Goal: Transaction & Acquisition: Purchase product/service

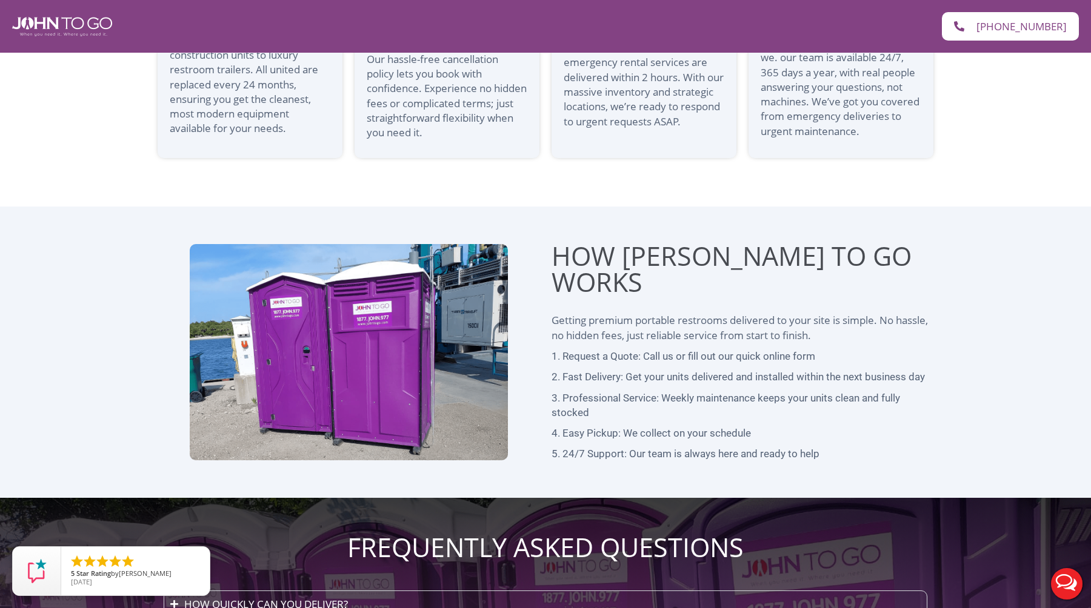
scroll to position [2913, 0]
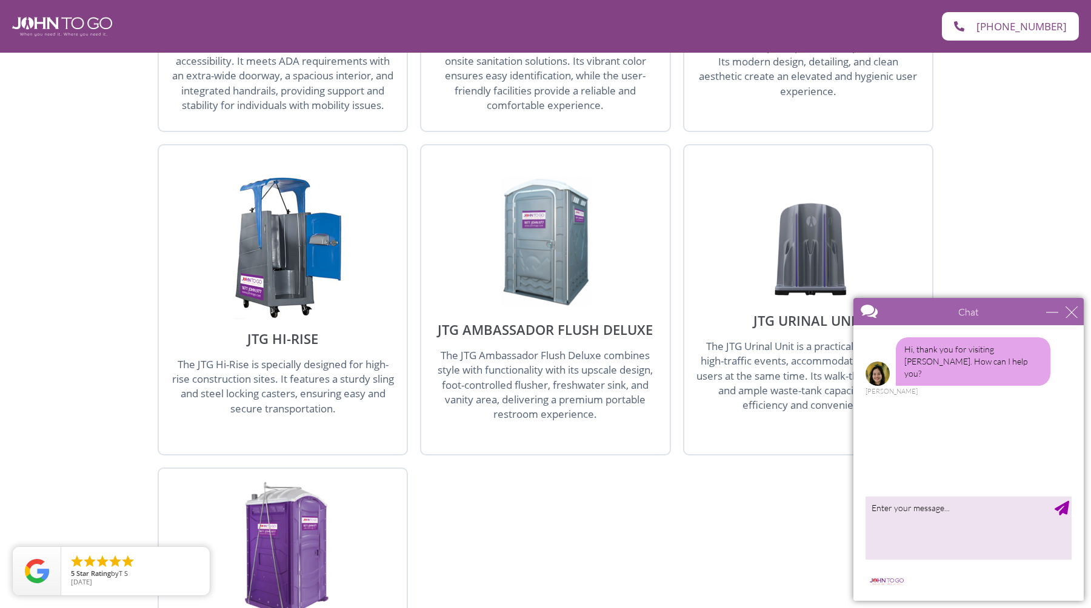
click at [96, 278] on div "Available Porta Potty Units JTG ADA-Compliant Portable Toilet The [PERSON_NAME]…" at bounding box center [545, 269] width 1091 height 1070
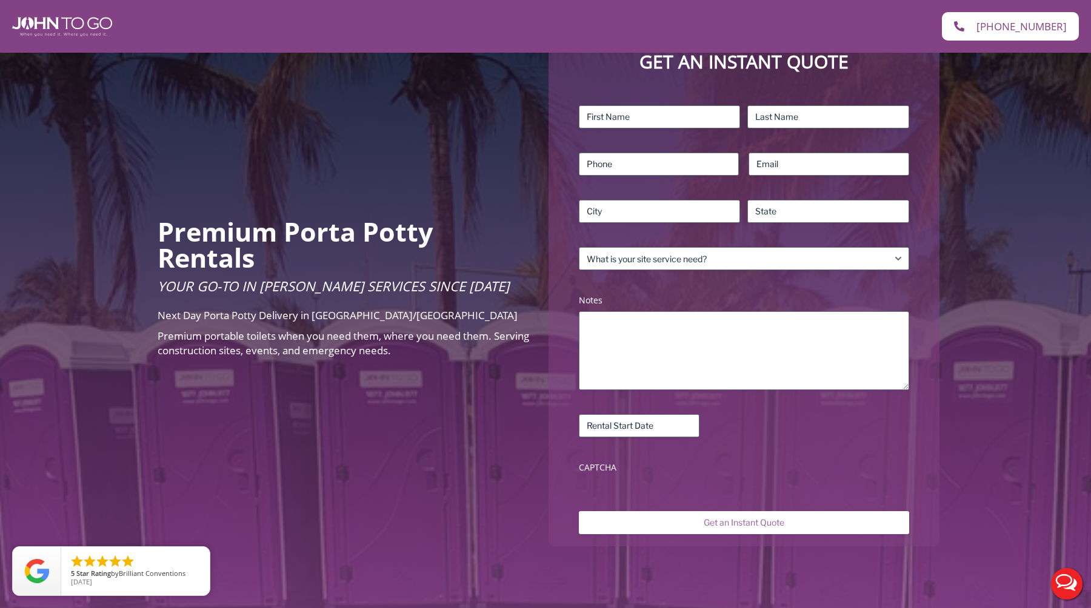
scroll to position [138, 0]
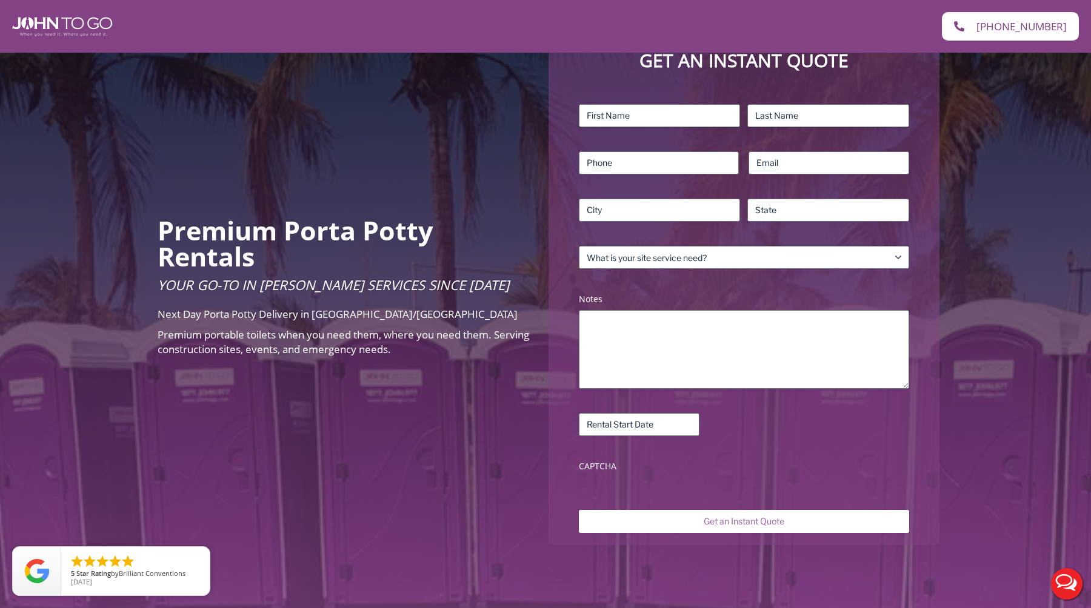
click at [487, 361] on div "Next Day Porta Potty Delivery in [GEOGRAPHIC_DATA]/[GEOGRAPHIC_DATA] Premium po…" at bounding box center [344, 335] width 373 height 56
drag, startPoint x: 442, startPoint y: 361, endPoint x: 87, endPoint y: 272, distance: 366.0
click at [87, 272] on div "Premium Porta Potty Rentals Your Go-To in [PERSON_NAME] Services Since [DATE] N…" at bounding box center [545, 291] width 1091 height 752
click at [102, 299] on div "Premium Porta Potty Rentals Your Go-To in [PERSON_NAME] Services Since [DATE] N…" at bounding box center [545, 291] width 1091 height 752
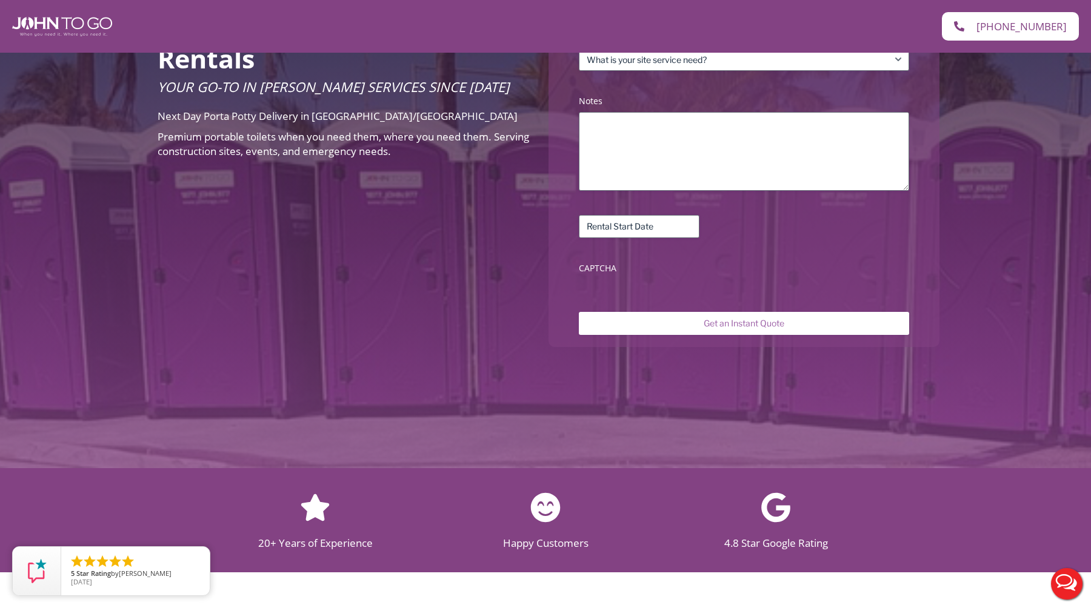
scroll to position [347, 0]
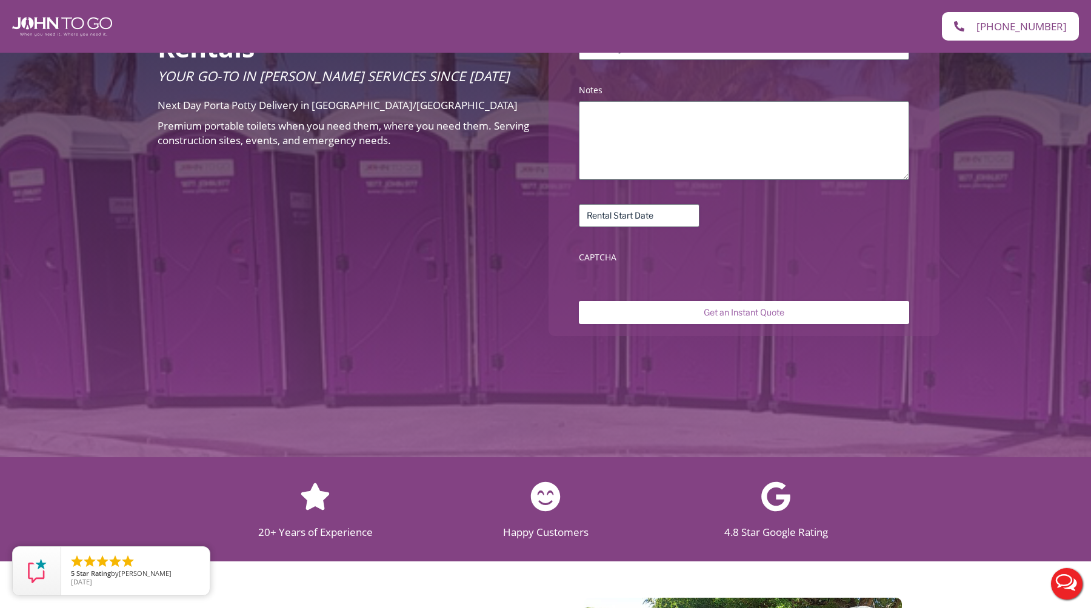
drag, startPoint x: 456, startPoint y: 141, endPoint x: 180, endPoint y: 137, distance: 276.4
click at [180, 137] on p "Premium portable toilets when you need them, where you need them. Serving const…" at bounding box center [344, 134] width 373 height 30
click at [259, 173] on div "Premium Porta Potty Rentals Your Go-To in [PERSON_NAME] Services Since [DATE] N…" at bounding box center [545, 81] width 1091 height 752
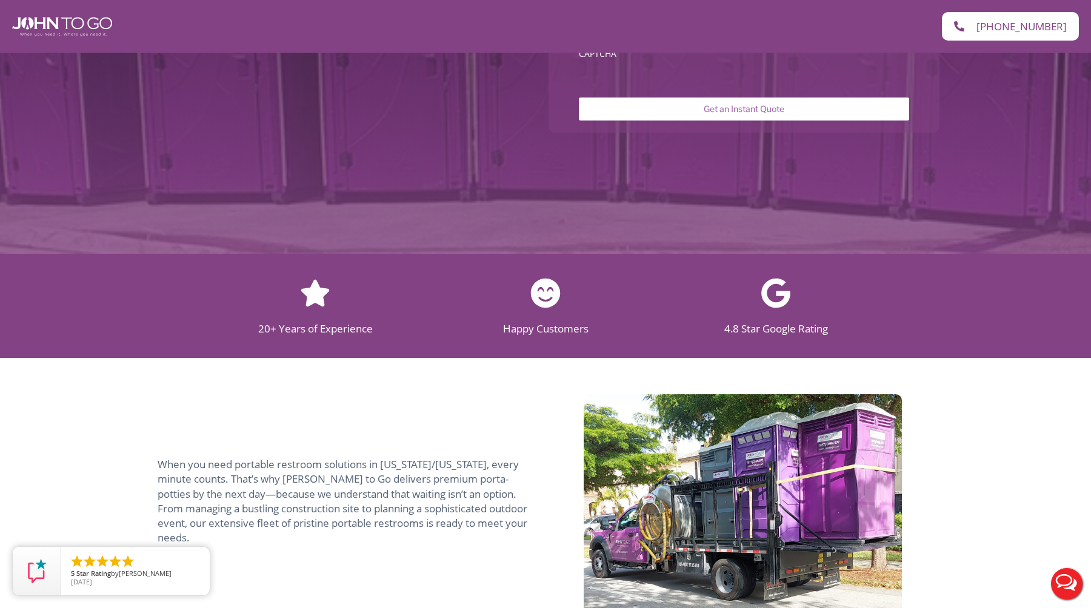
scroll to position [662, 0]
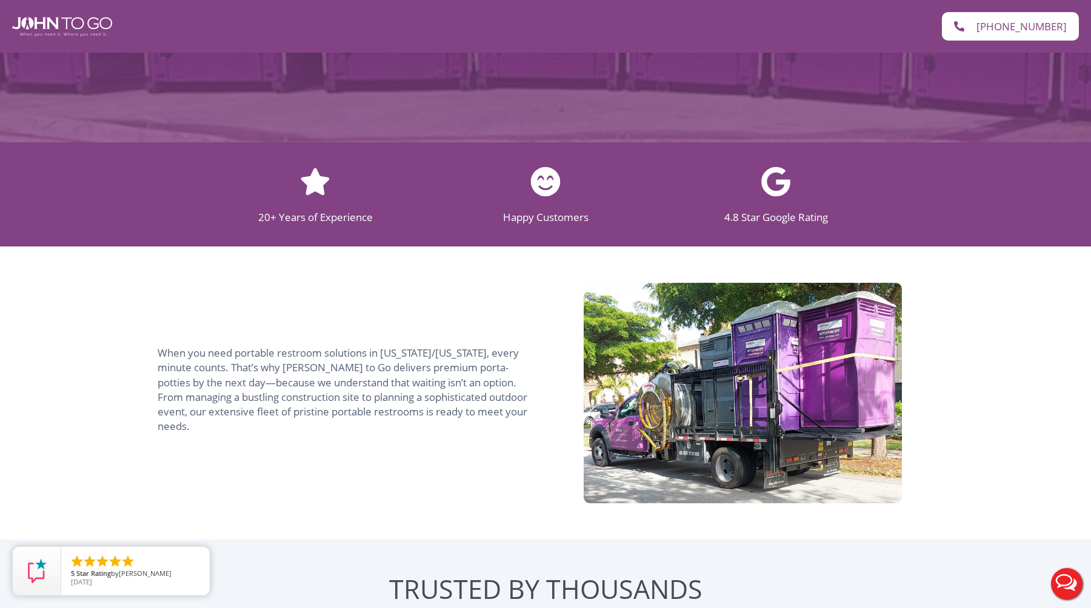
click at [462, 438] on div "When you need portable restroom solutions in [US_STATE]/[US_STATE], every minut…" at bounding box center [349, 393] width 394 height 107
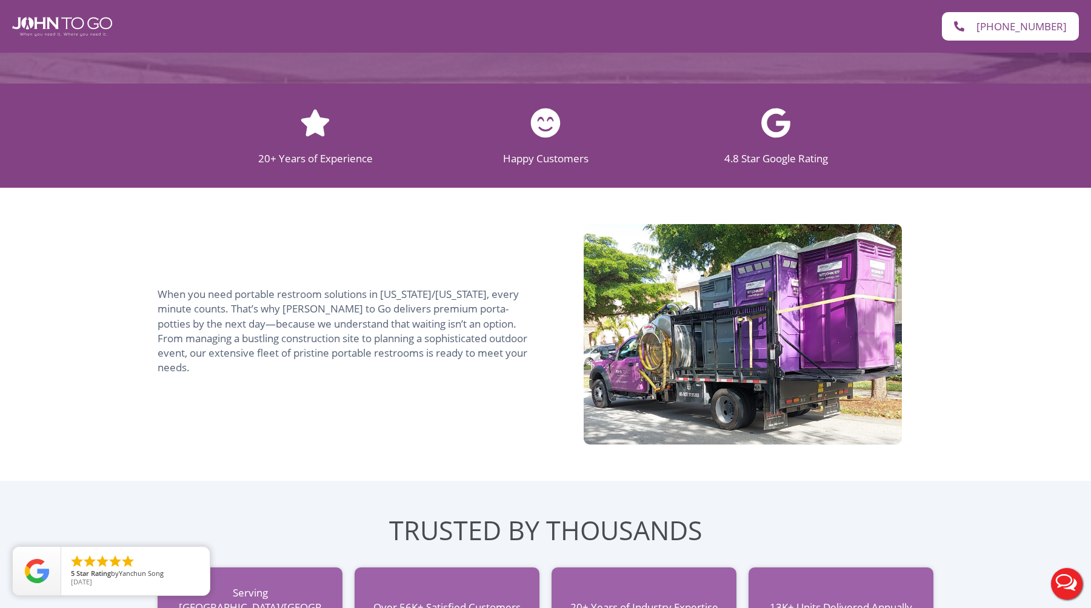
scroll to position [736, 0]
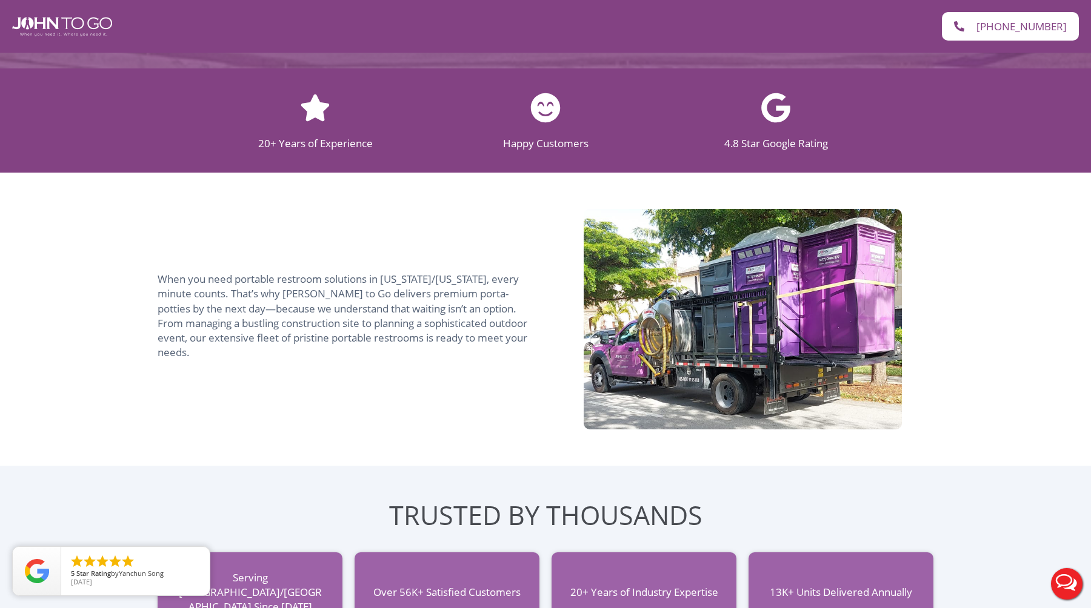
click at [510, 338] on span "When you need portable restroom solutions in [US_STATE]/[US_STATE], every minut…" at bounding box center [343, 315] width 370 height 87
click at [515, 352] on p "When you need portable restroom solutions in [US_STATE]/[US_STATE], every minut…" at bounding box center [349, 316] width 382 height 88
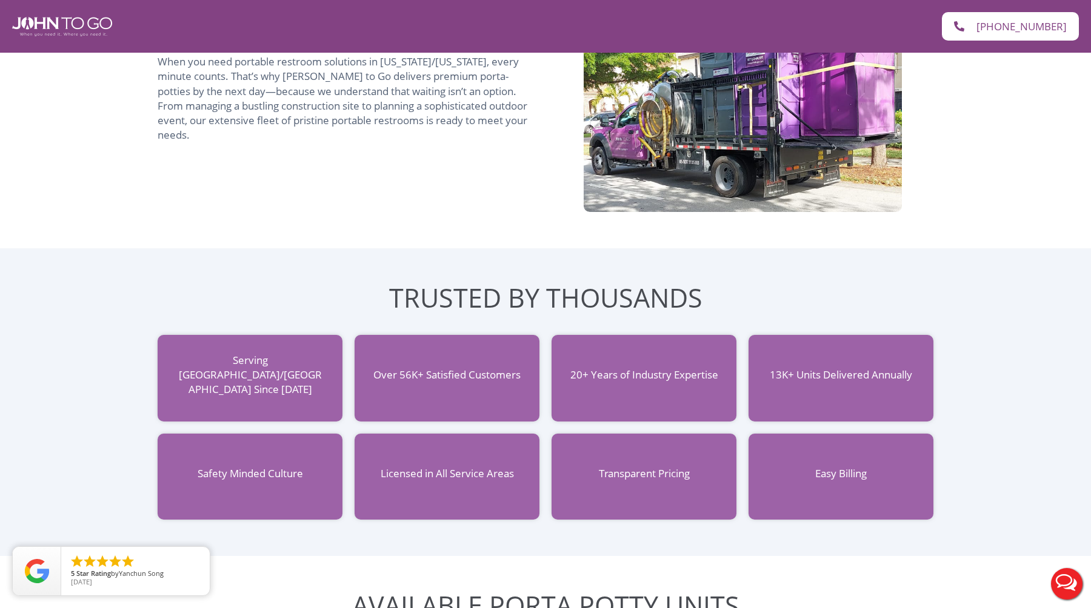
scroll to position [967, 0]
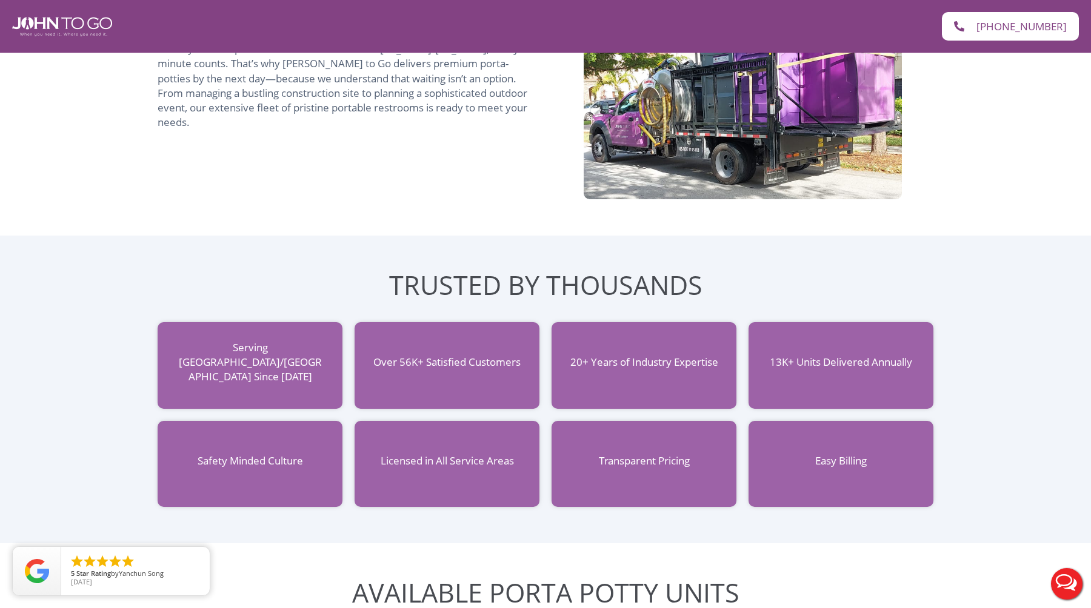
click at [46, 398] on div "TRUSTED BY THOUSANDS Serving NJ/[GEOGRAPHIC_DATA] Since [DATE] Over 56K+ Satisf…" at bounding box center [545, 390] width 1091 height 308
click at [67, 368] on div "TRUSTED BY THOUSANDS Serving NJ/[GEOGRAPHIC_DATA] Since [DATE] Over 56K+ Satisf…" at bounding box center [545, 390] width 1091 height 308
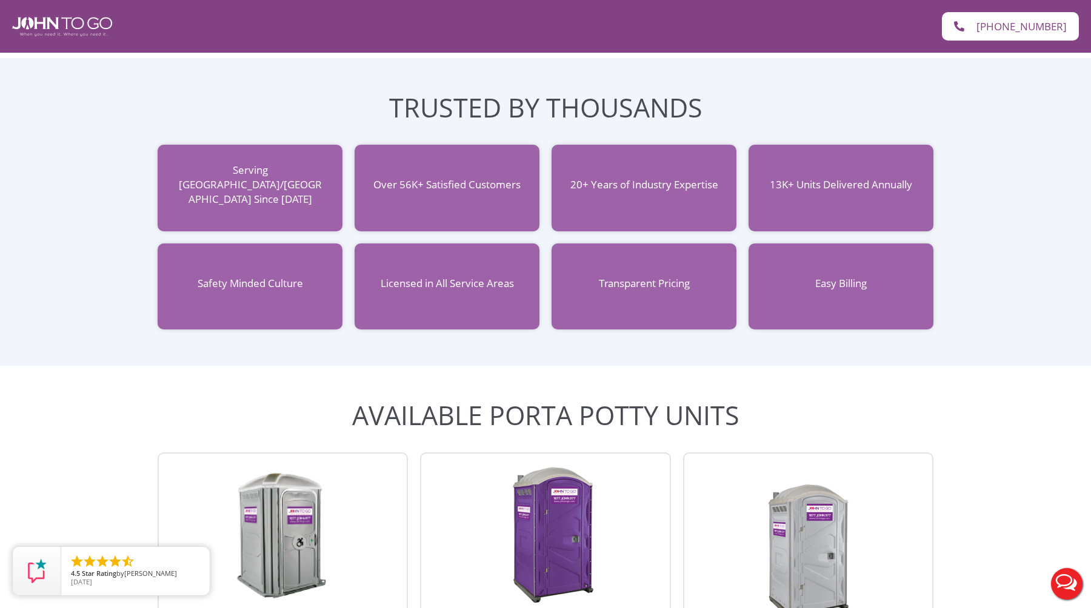
scroll to position [1145, 0]
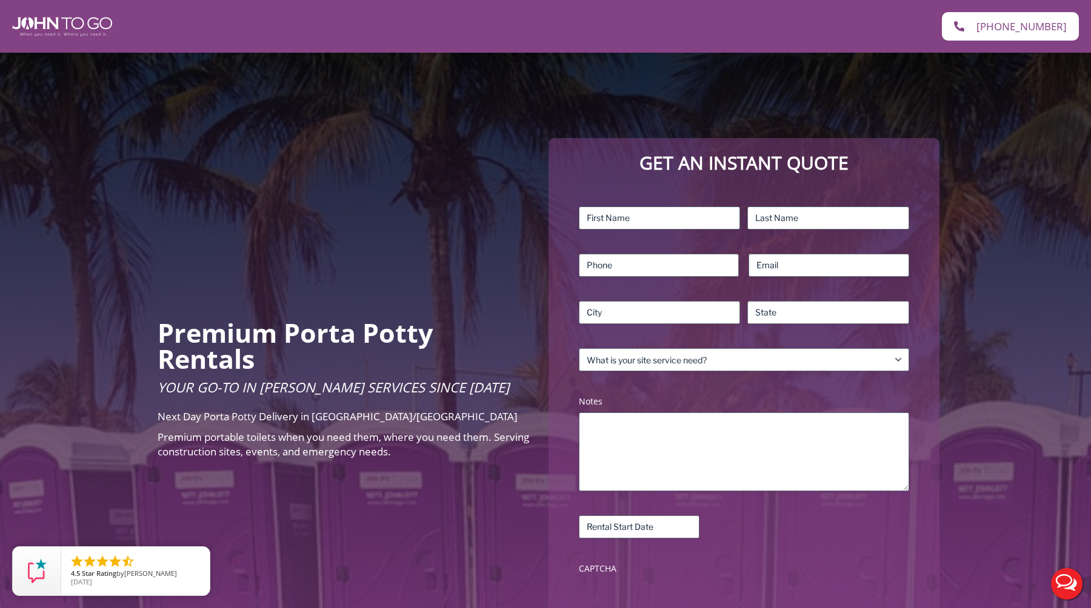
scroll to position [0, 0]
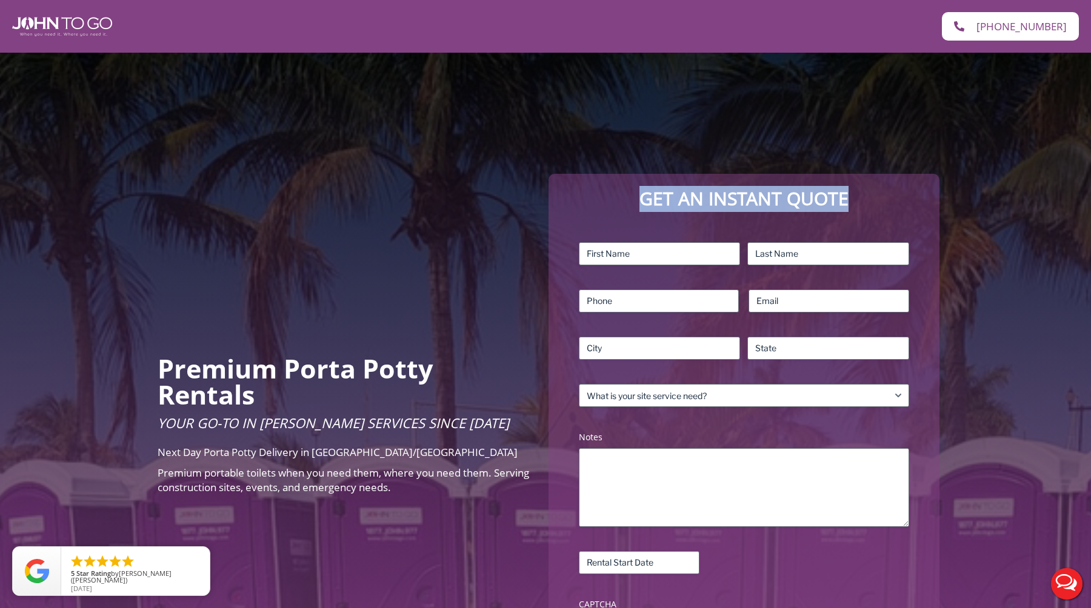
drag, startPoint x: 636, startPoint y: 201, endPoint x: 918, endPoint y: 193, distance: 281.9
click at [918, 193] on p "Get an Instant Quote" at bounding box center [744, 199] width 367 height 26
click at [836, 204] on p "Get an Instant Quote" at bounding box center [744, 199] width 367 height 26
